Goal: Task Accomplishment & Management: Complete application form

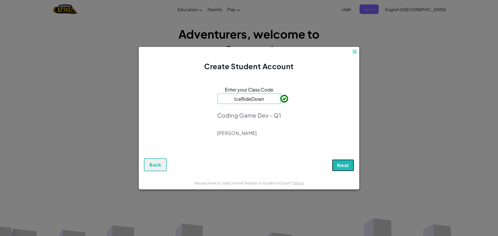
click at [340, 162] on span "Next" at bounding box center [343, 165] width 12 height 6
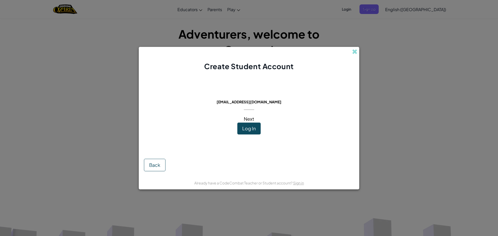
click at [351, 51] on div "Create Student Account" at bounding box center [249, 59] width 221 height 25
click at [354, 51] on span at bounding box center [354, 51] width 5 height 5
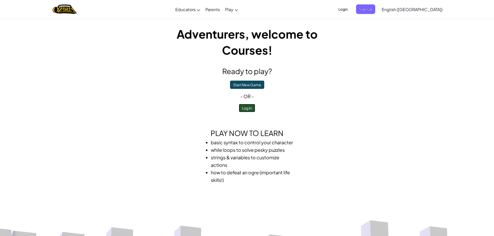
click at [246, 108] on button "Log In" at bounding box center [247, 108] width 16 height 8
